Goal: Task Accomplishment & Management: Manage account settings

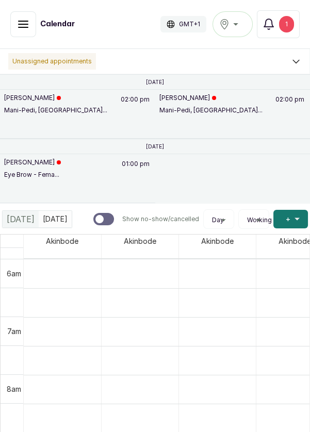
scroll to position [347, 0]
click at [32, 132] on button "Assign staff" at bounding box center [32, 128] width 57 height 12
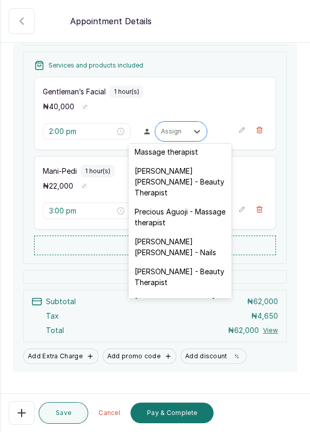
scroll to position [539, 0]
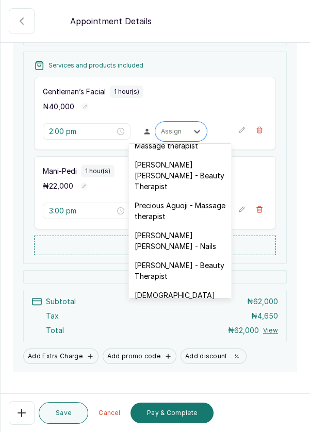
click at [176, 226] on div "[PERSON_NAME] [PERSON_NAME] - Nails" at bounding box center [179, 241] width 103 height 30
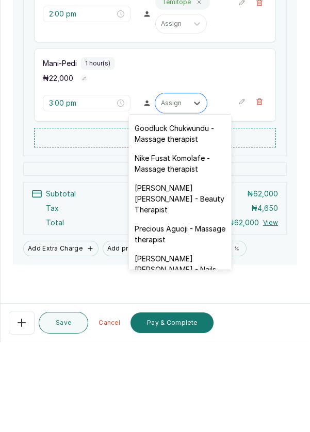
scroll to position [488, 0]
click at [177, 338] on div "[PERSON_NAME] [PERSON_NAME] - Nails" at bounding box center [179, 353] width 103 height 30
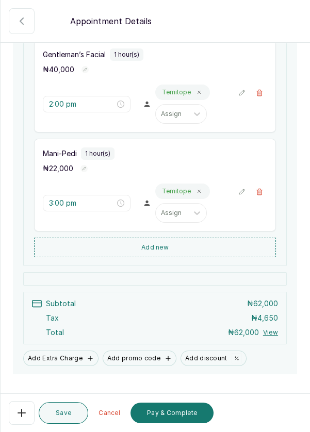
click at [64, 420] on button "Save" at bounding box center [63, 413] width 49 height 22
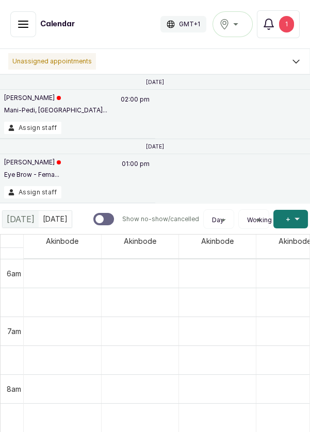
click at [34, 130] on button "Assign staff" at bounding box center [32, 128] width 57 height 12
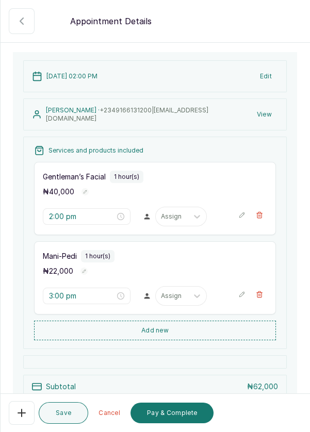
scroll to position [59, 0]
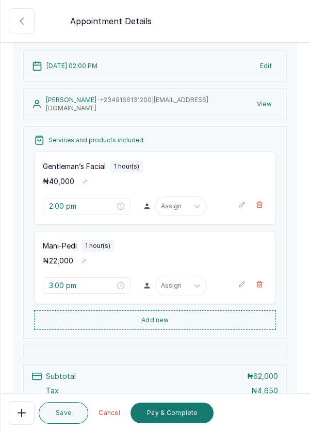
click at [110, 415] on button "Cancel" at bounding box center [109, 412] width 34 height 21
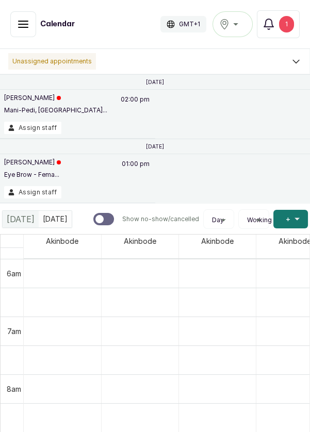
click at [36, 197] on button "Assign staff" at bounding box center [32, 192] width 57 height 12
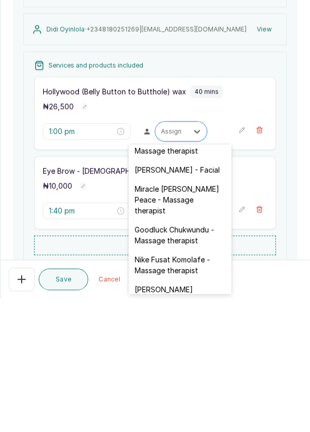
scroll to position [417, 0]
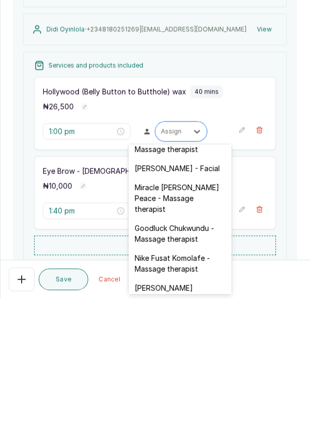
click at [182, 352] on div "Goodluck Chukwundu - Massage therapist" at bounding box center [179, 367] width 103 height 30
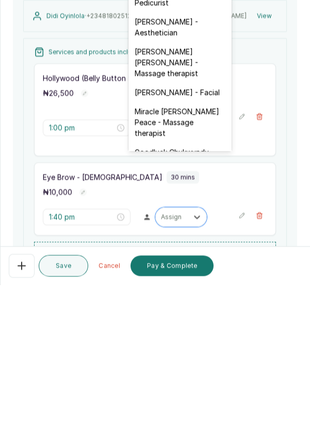
scroll to position [363, 0]
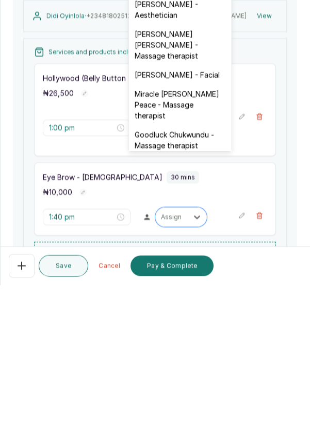
click at [183, 272] on div "Goodluck Chukwundu - Massage therapist" at bounding box center [179, 287] width 103 height 30
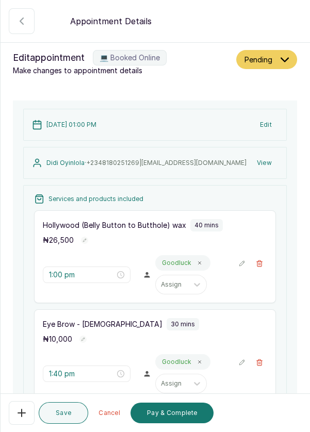
click at [61, 414] on button "Save" at bounding box center [63, 413] width 49 height 22
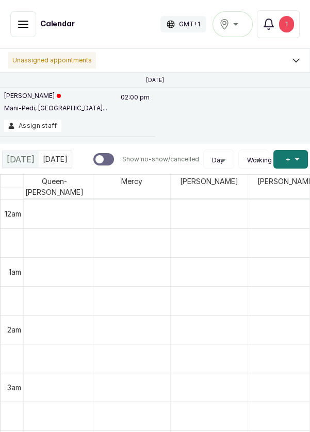
scroll to position [0, 0]
click at [28, 128] on button "Assign staff" at bounding box center [32, 125] width 57 height 12
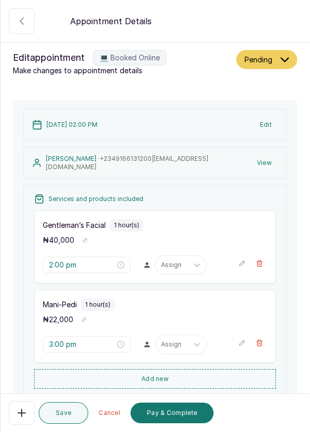
click at [19, 414] on icon "button" at bounding box center [21, 412] width 12 height 12
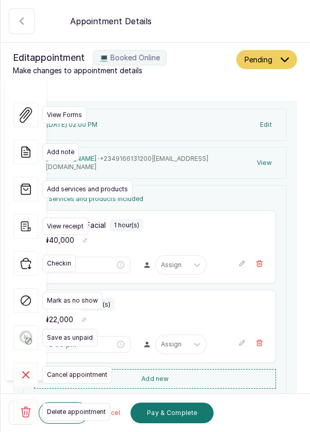
click at [84, 366] on span "Cancel appointment" at bounding box center [77, 375] width 70 height 18
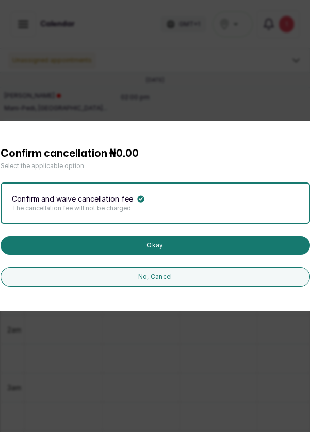
click at [149, 254] on button "Okay" at bounding box center [155, 245] width 309 height 19
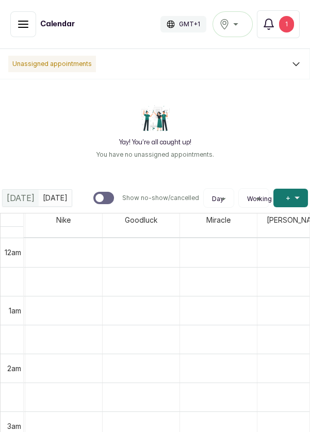
click at [20, 19] on icon "button" at bounding box center [23, 24] width 12 height 12
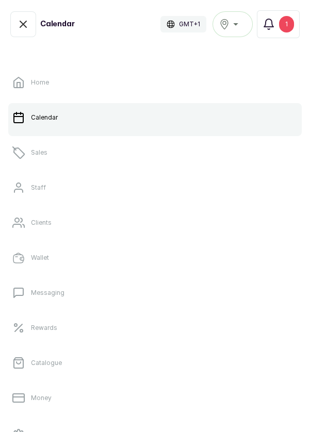
click at [50, 157] on link "Sales" at bounding box center [154, 152] width 293 height 29
